Goal: Transaction & Acquisition: Download file/media

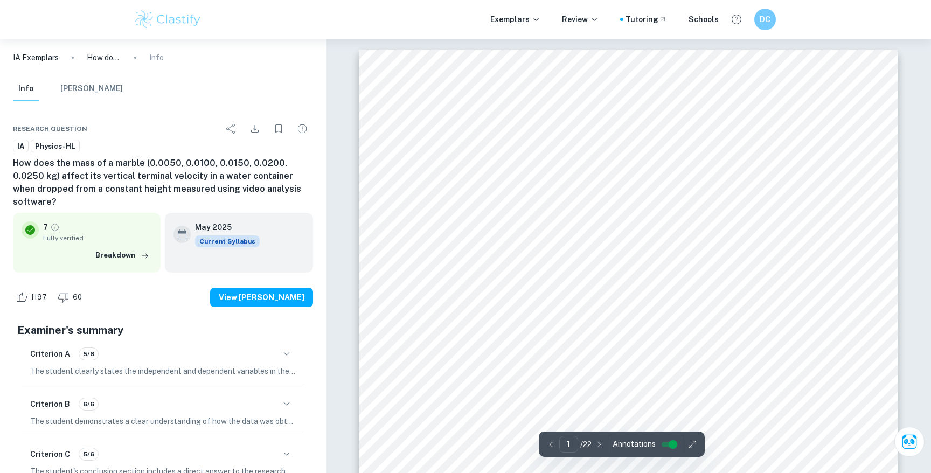
click at [48, 62] on p "IA Exemplars" at bounding box center [36, 58] width 46 height 12
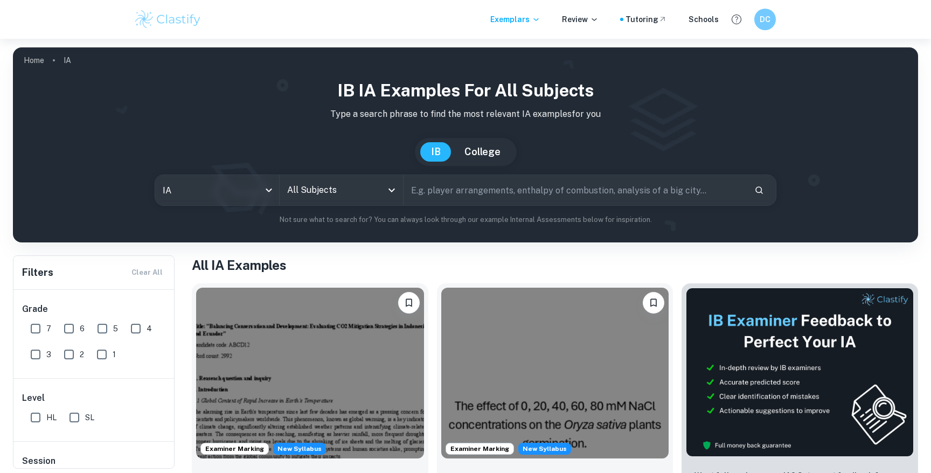
click at [447, 192] on input "text" at bounding box center [575, 190] width 342 height 30
click at [388, 190] on icon "Open" at bounding box center [391, 190] width 13 height 13
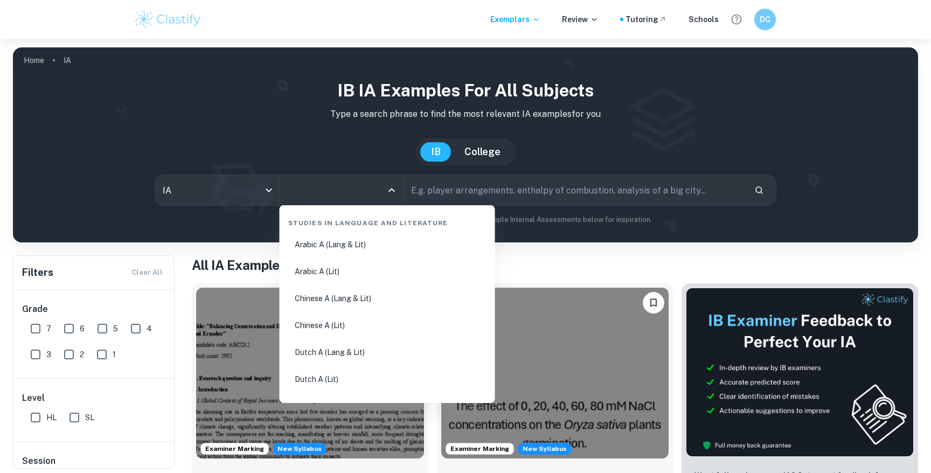
click at [430, 197] on input "text" at bounding box center [575, 190] width 342 height 30
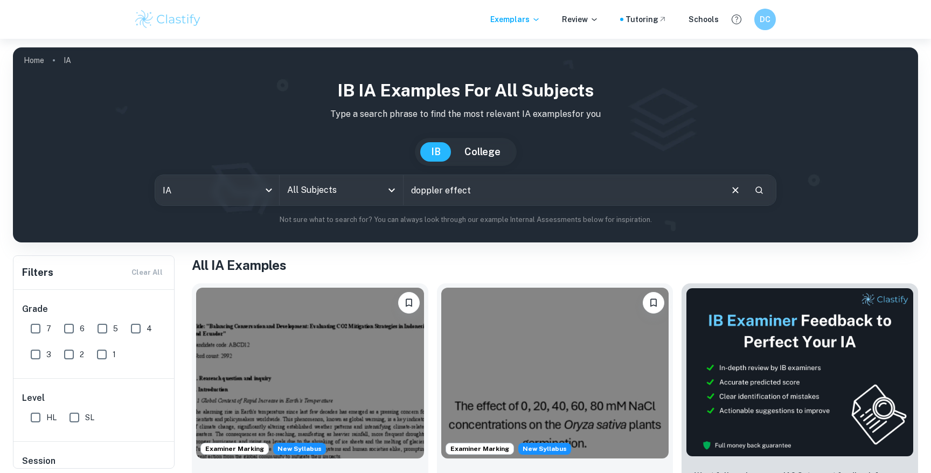
type input "doppler effect"
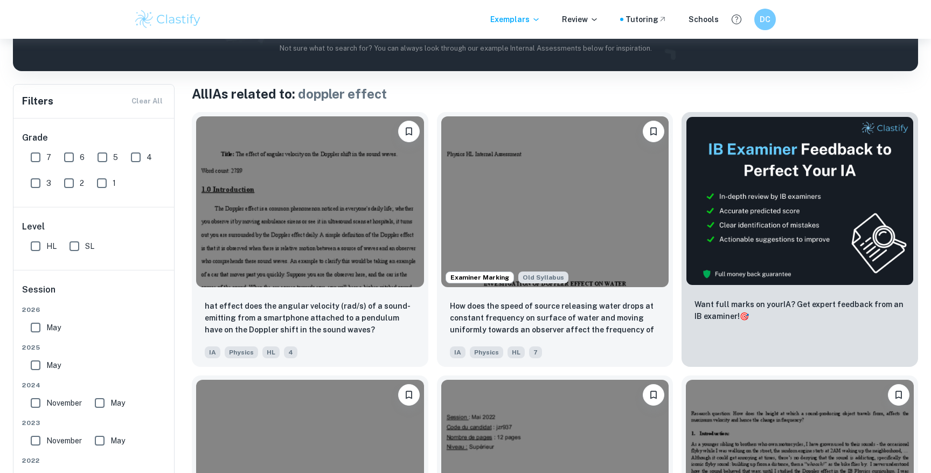
scroll to position [184, 0]
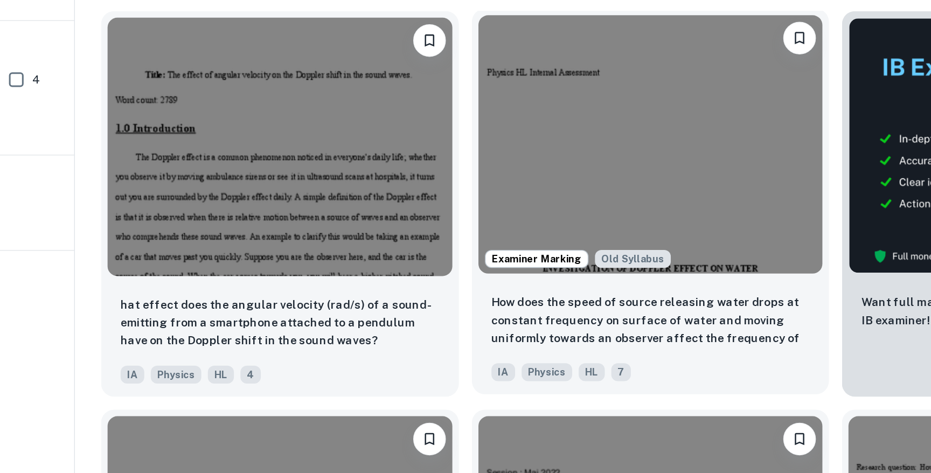
click at [581, 245] on img at bounding box center [555, 187] width 228 height 171
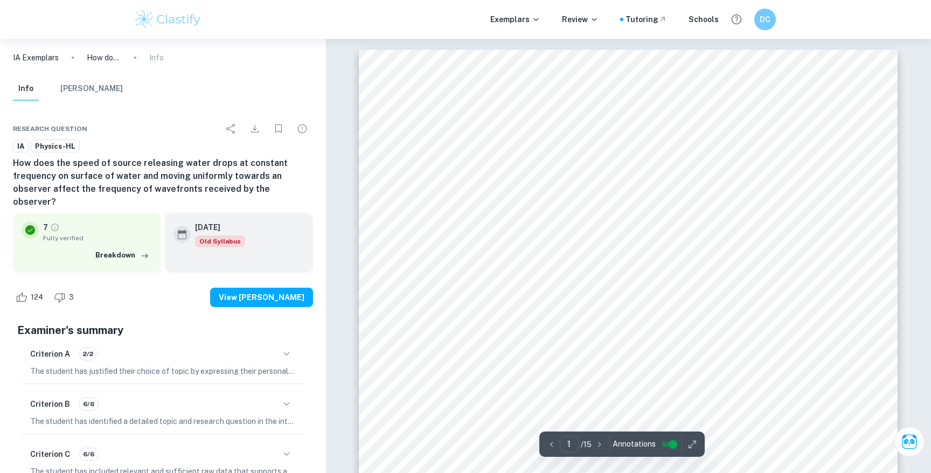
click at [252, 128] on icon "Download" at bounding box center [255, 128] width 13 height 13
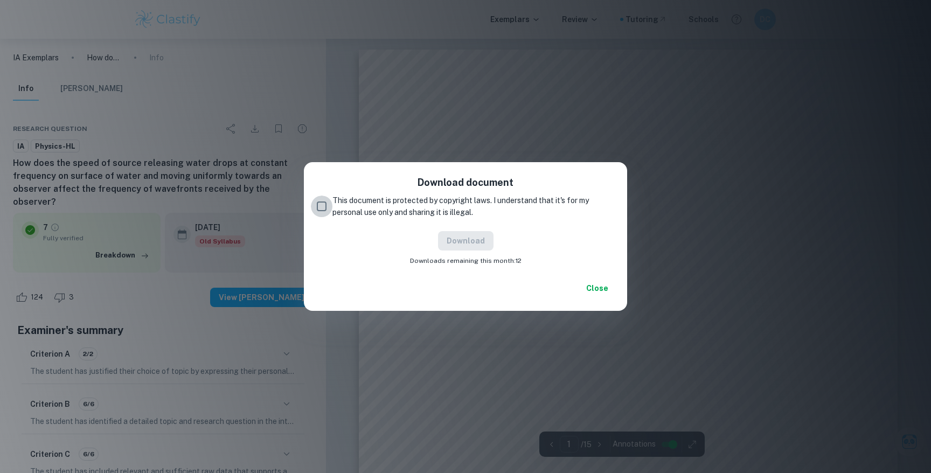
click at [332, 206] on input "This document is protected by copyright laws. I understand that it's for my per…" at bounding box center [322, 207] width 22 height 22
checkbox input "true"
click at [477, 246] on button "Download" at bounding box center [466, 240] width 56 height 19
